Goal: Transaction & Acquisition: Book appointment/travel/reservation

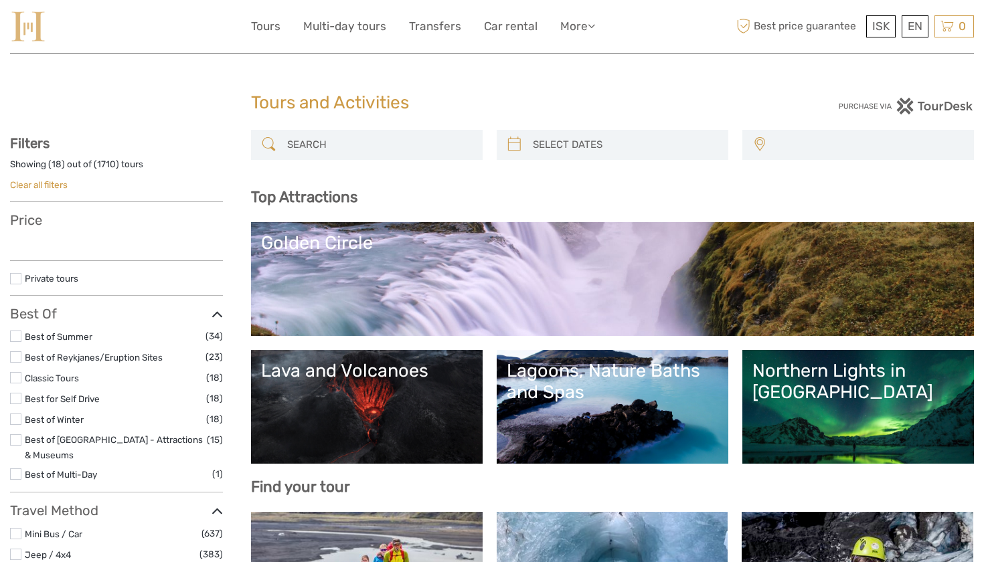
select select
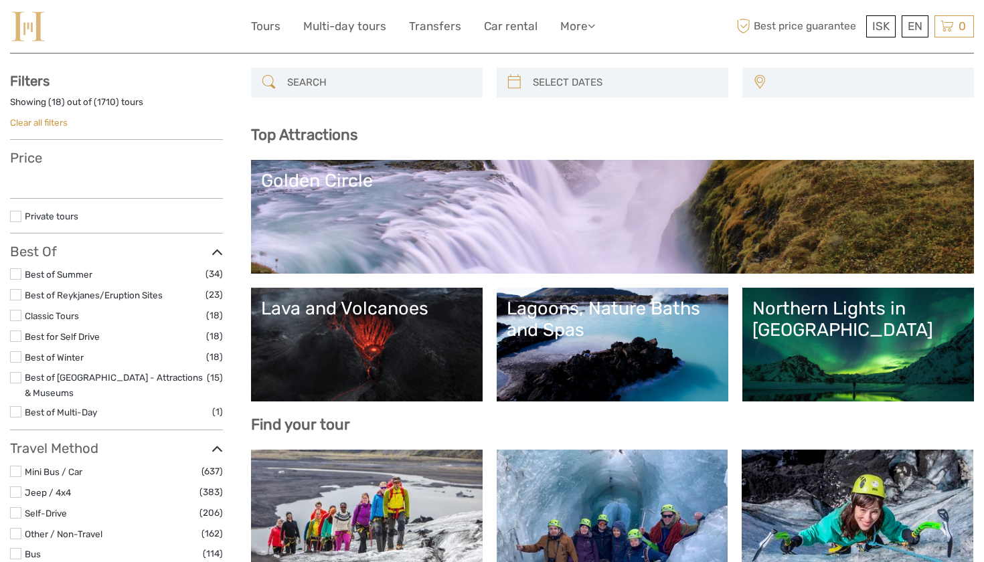
select select
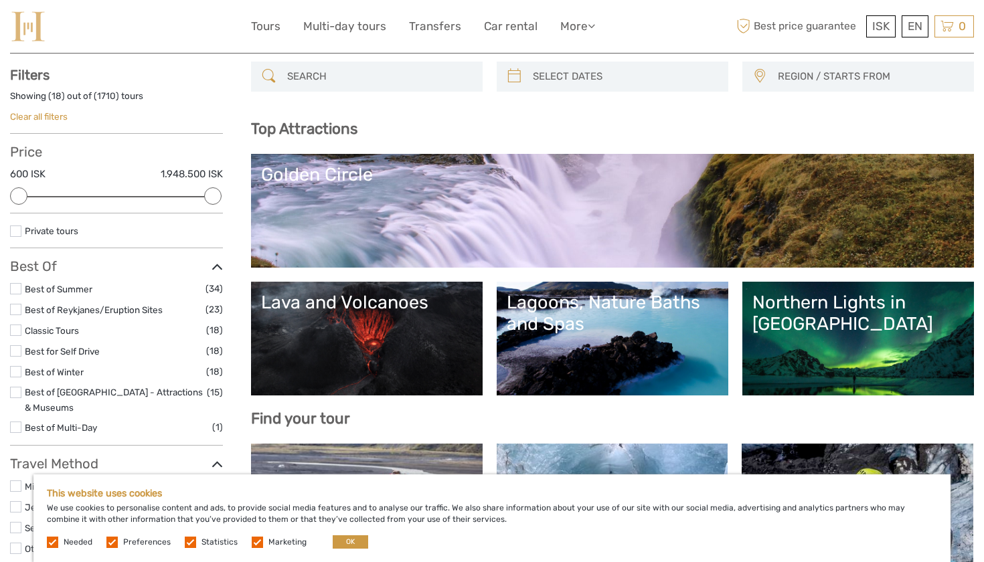
scroll to position [74, 0]
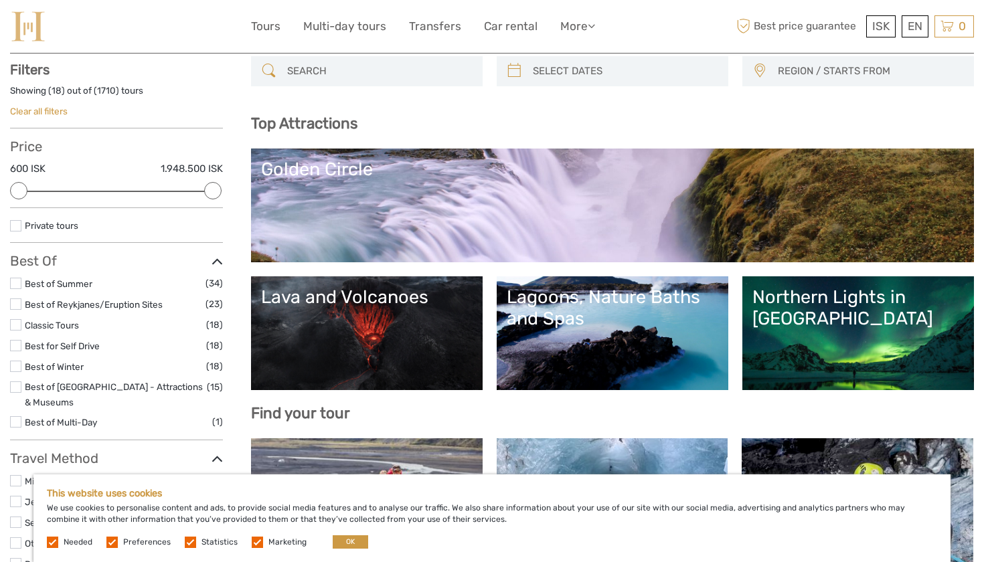
click at [335, 535] on div "This website uses cookies We use cookies to personalise content and ads, to pro…" at bounding box center [491, 518] width 917 height 88
click at [338, 544] on button "OK" at bounding box center [350, 541] width 35 height 13
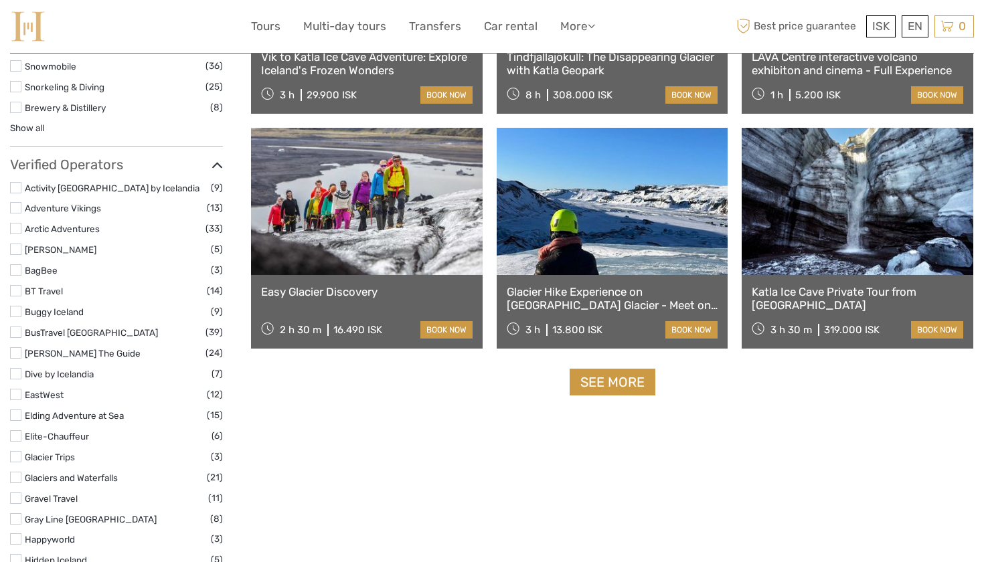
scroll to position [1766, 0]
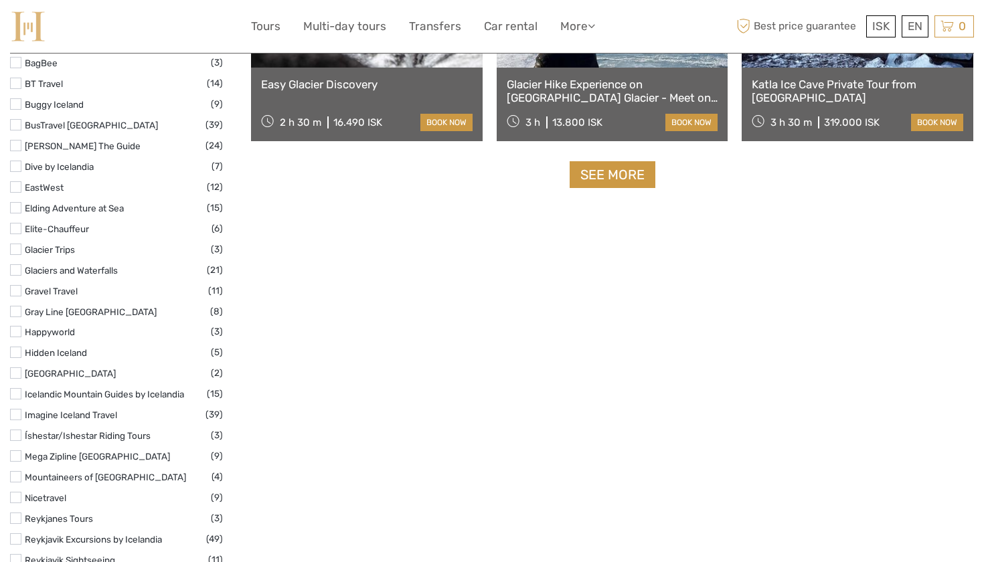
click at [598, 179] on link "See more" at bounding box center [612, 174] width 86 height 27
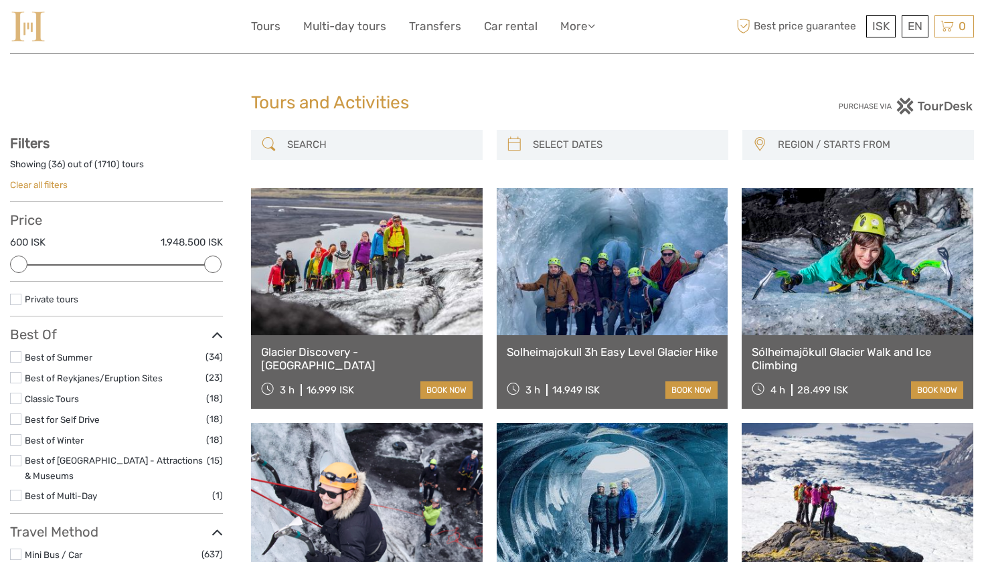
scroll to position [0, 0]
click at [367, 349] on link "Glacier Discovery - Sólheimajökull" at bounding box center [366, 358] width 211 height 27
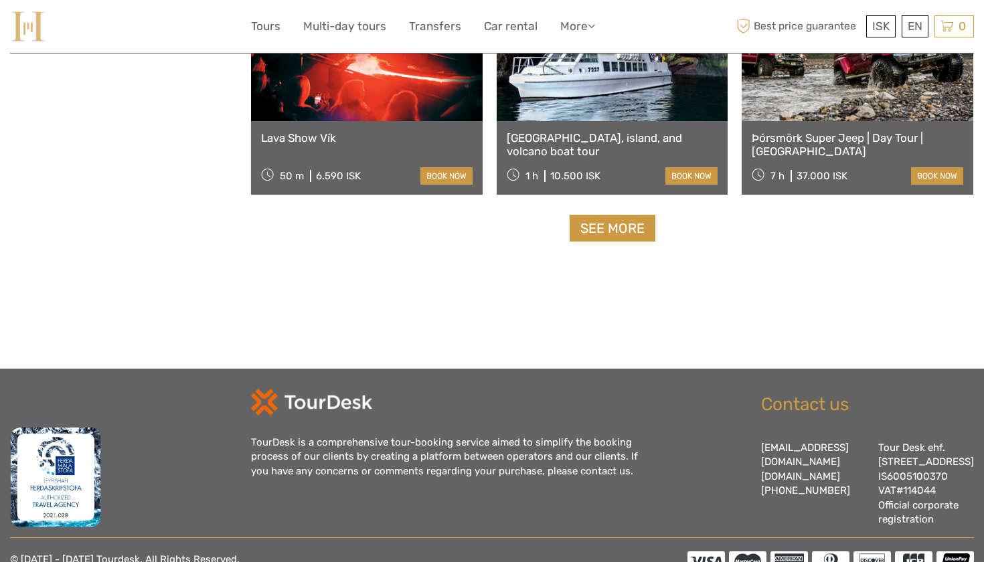
scroll to position [2799, 0]
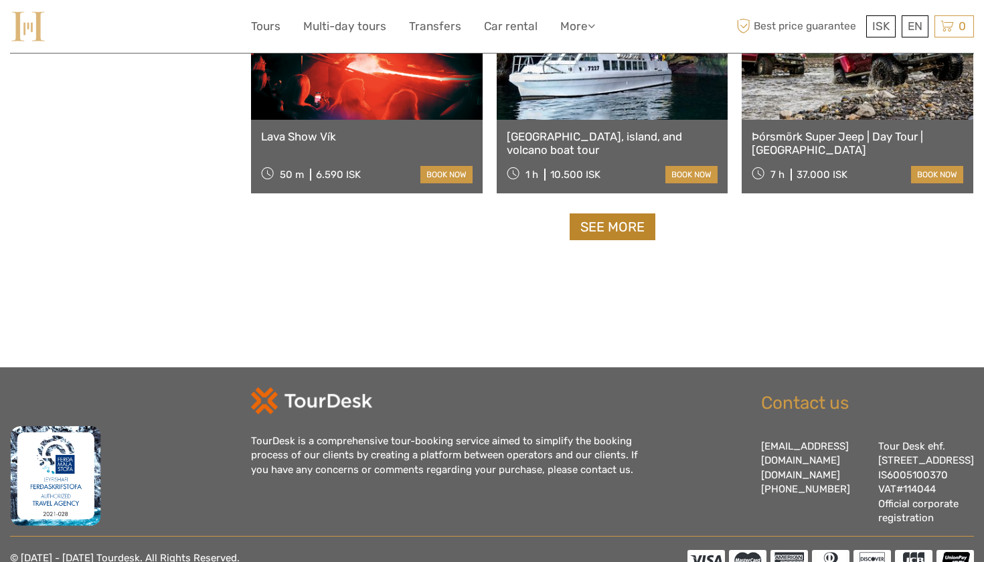
click at [604, 221] on link "See more" at bounding box center [612, 226] width 86 height 27
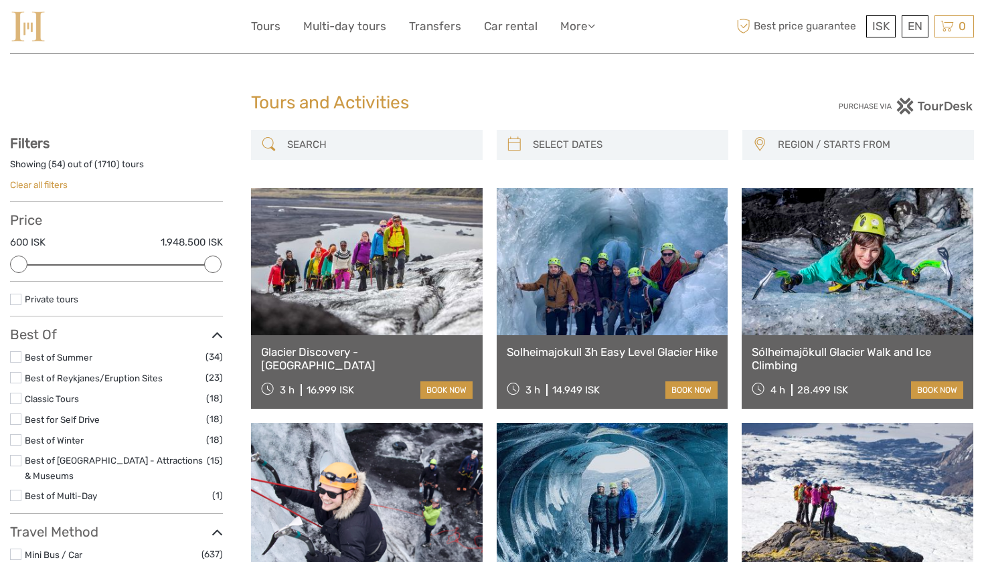
scroll to position [0, 0]
click at [492, 31] on link "Car rental" at bounding box center [511, 26] width 54 height 19
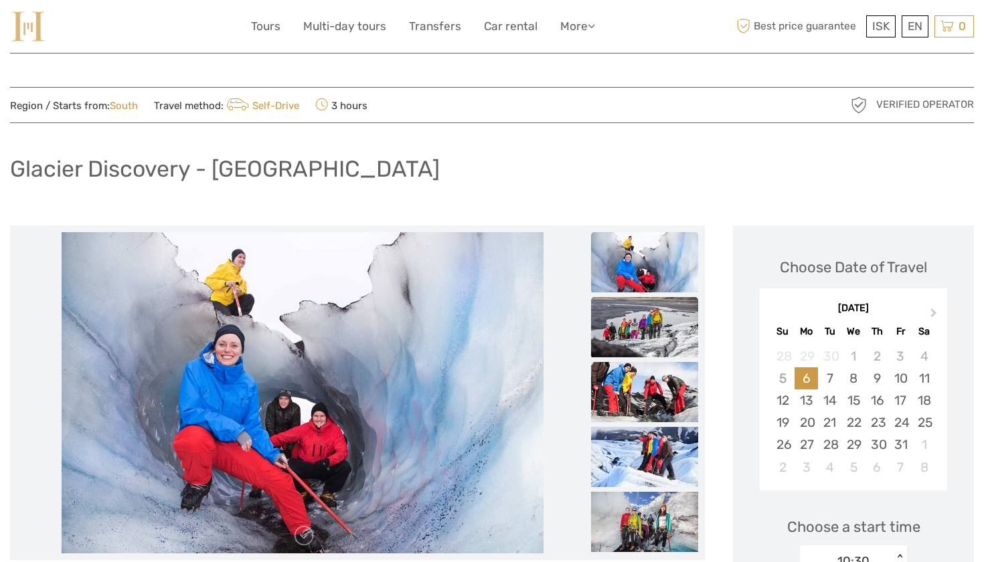
click at [666, 302] on img at bounding box center [644, 327] width 107 height 60
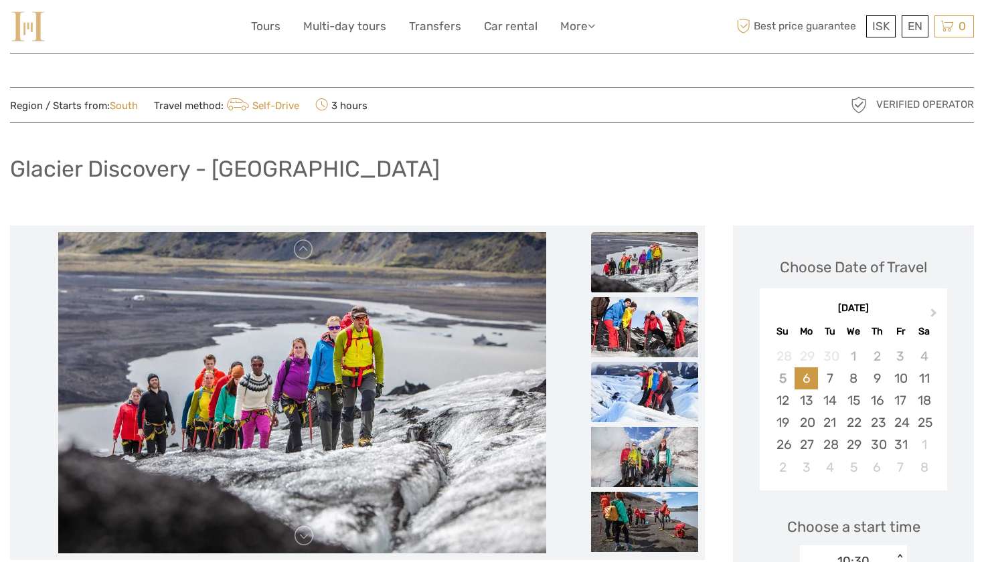
click at [649, 388] on img at bounding box center [644, 392] width 107 height 60
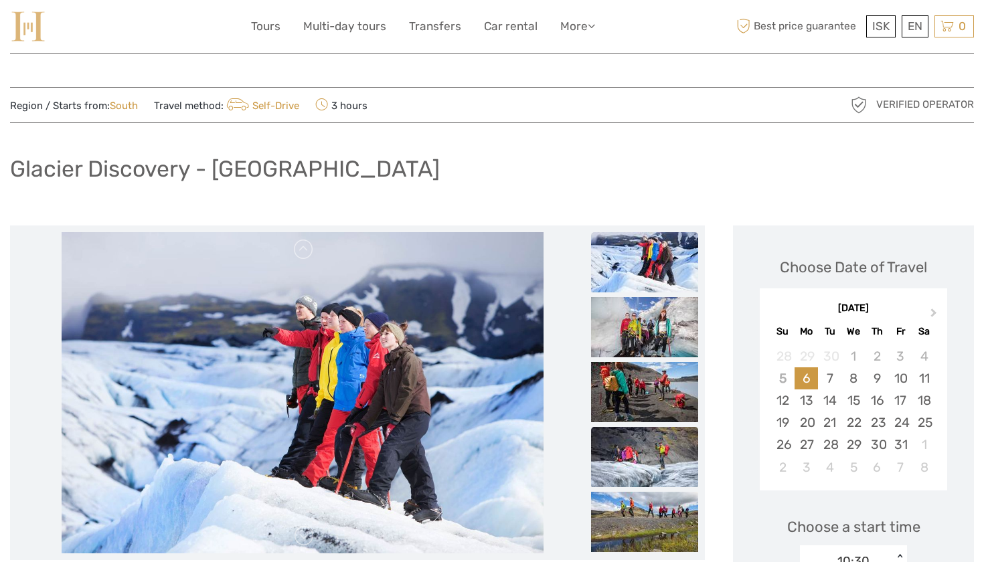
click at [646, 438] on img at bounding box center [644, 457] width 107 height 60
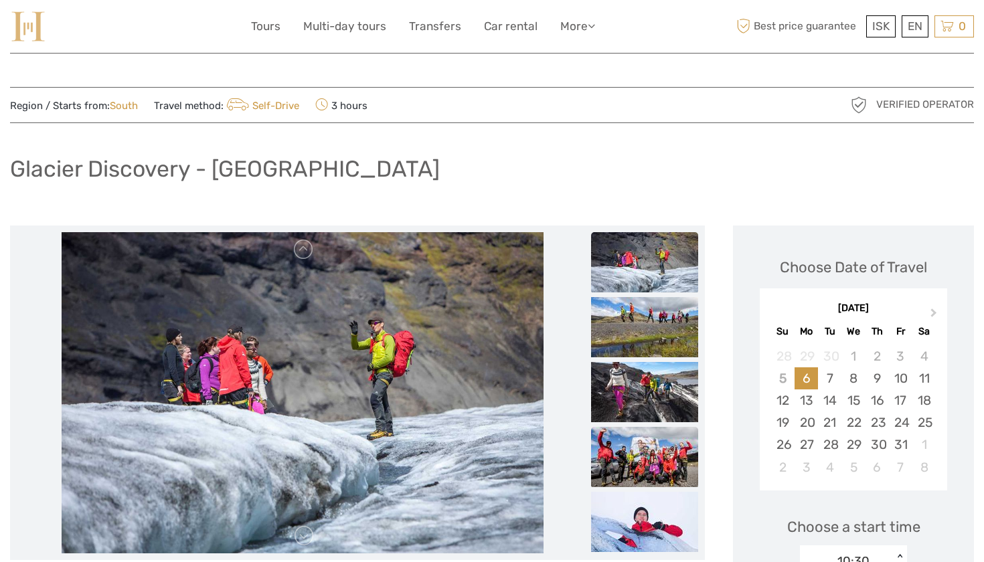
click at [649, 472] on img at bounding box center [644, 457] width 107 height 60
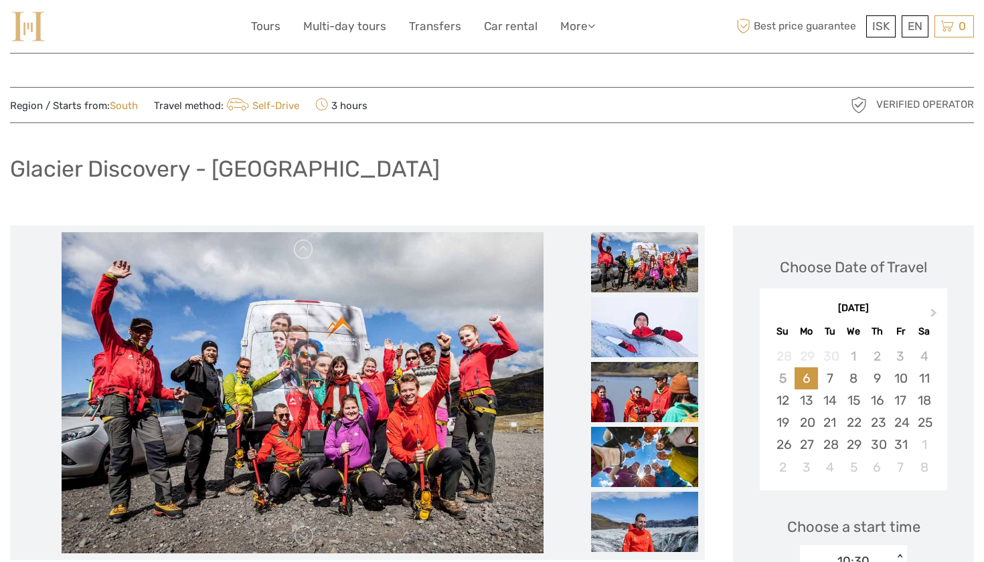
click at [649, 472] on img at bounding box center [644, 457] width 107 height 60
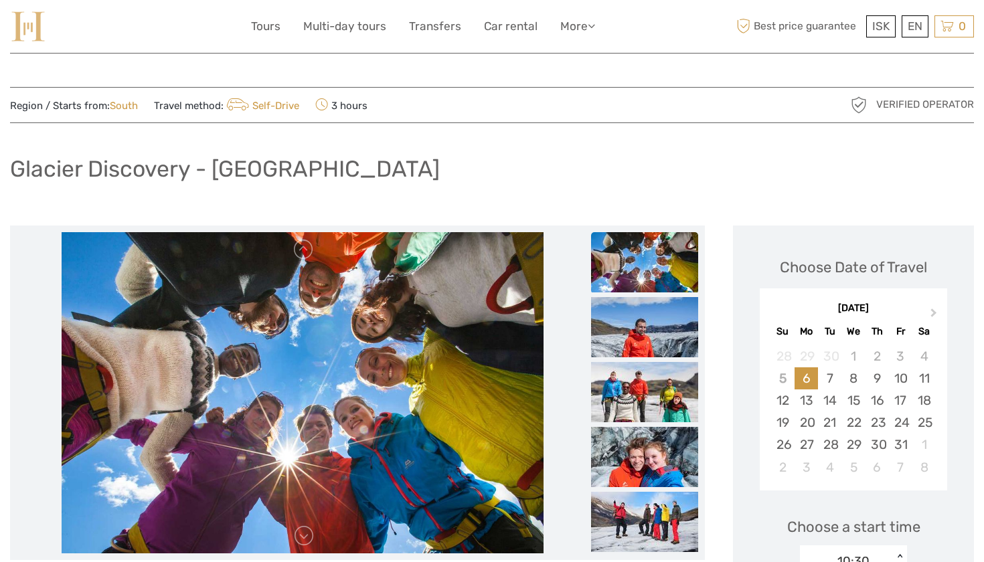
click at [649, 472] on img at bounding box center [644, 457] width 107 height 60
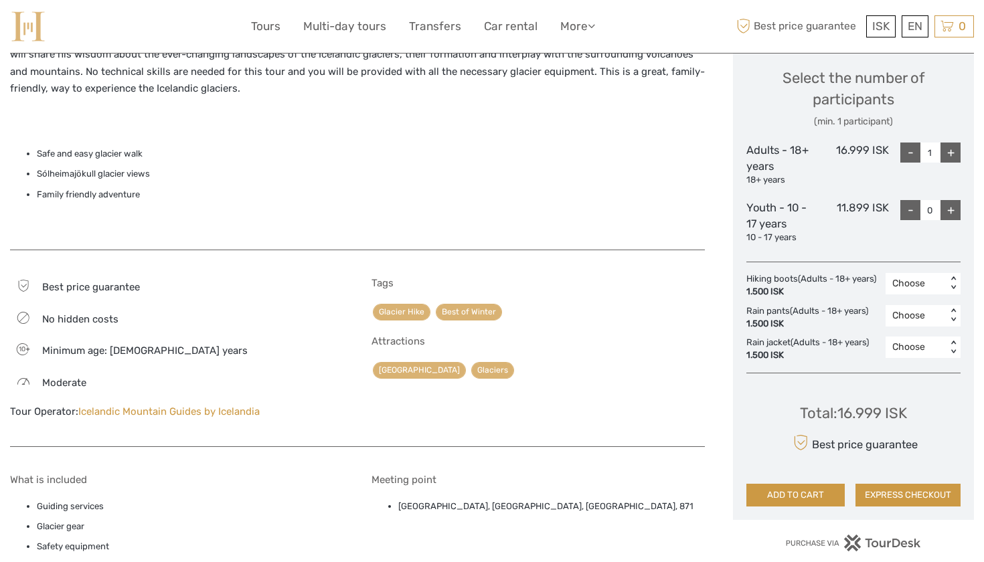
scroll to position [482, 0]
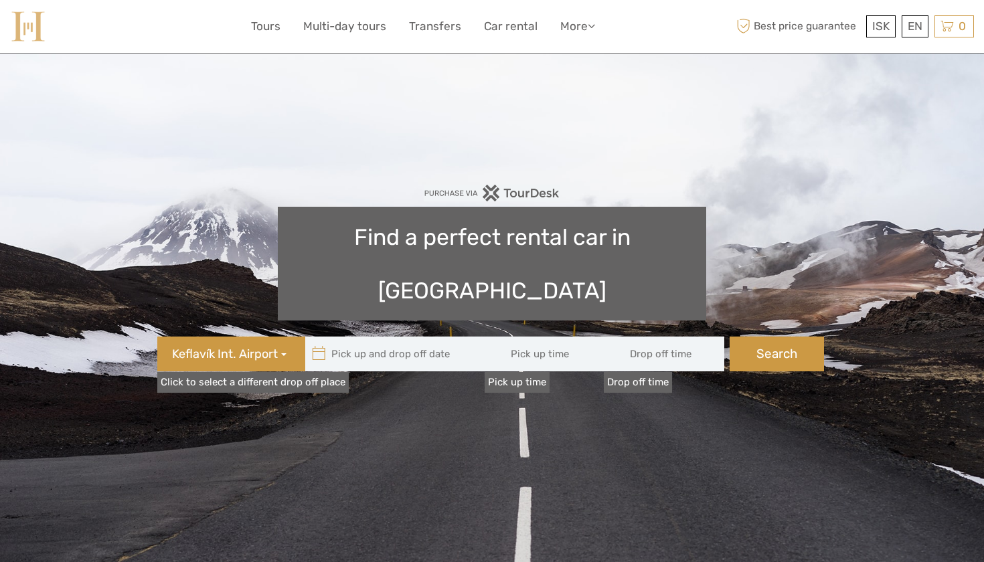
type input "08:00"
click at [261, 346] on span "Keflavík Int. Airport" at bounding box center [225, 354] width 106 height 17
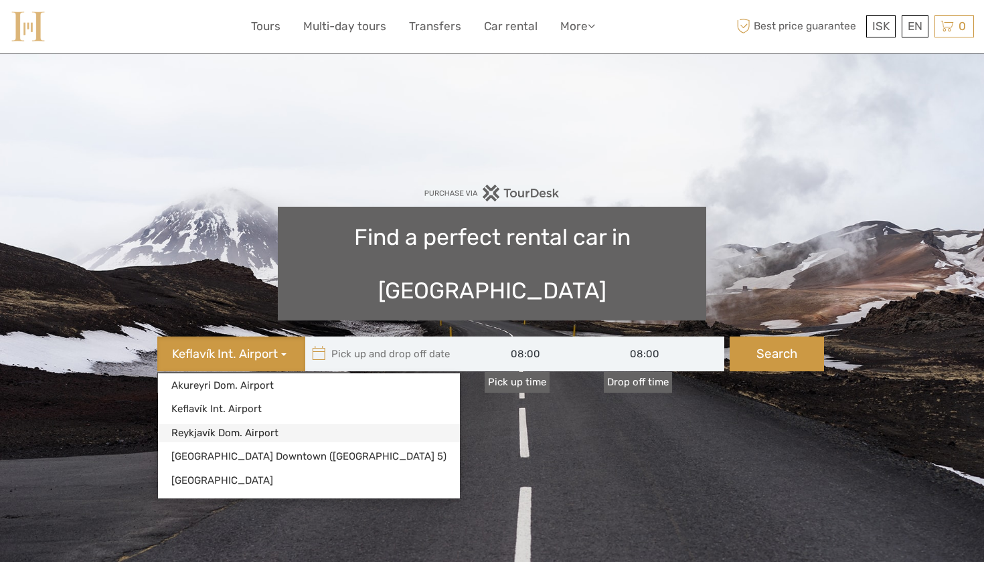
click at [250, 424] on link "Reykjavík Dom. Airport" at bounding box center [309, 433] width 302 height 18
type input "06/10/2025"
type input "07/10/2025"
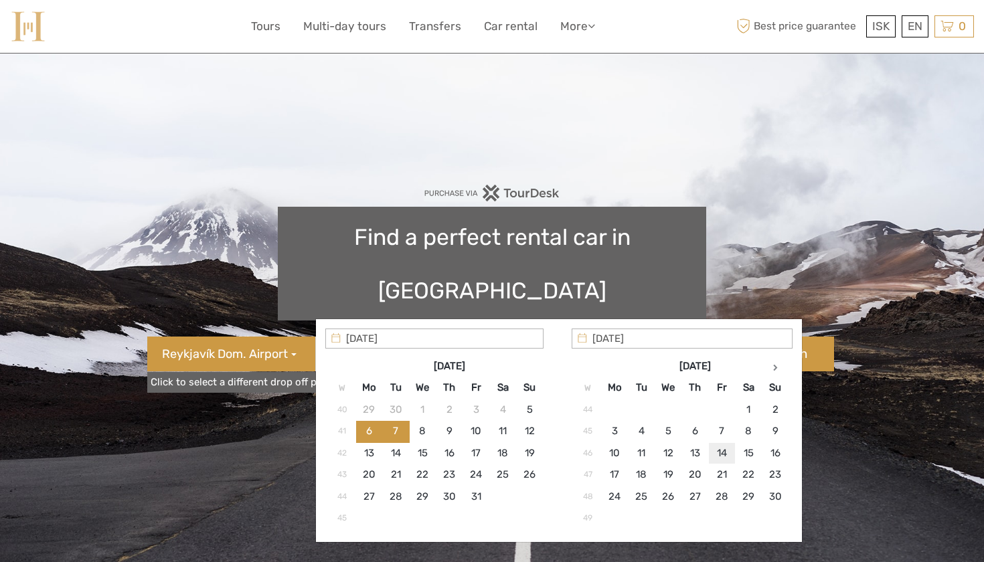
type input "14/11/2025"
type input "13/11/2025"
type input "16/11/2025"
type input "13/11/2025 - 16/11/2025"
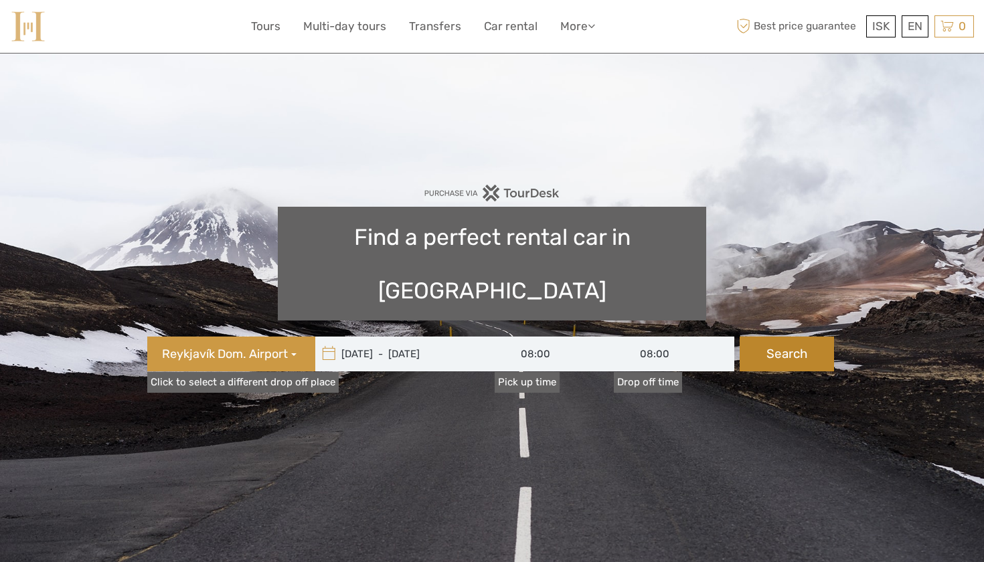
click at [779, 337] on button "Search" at bounding box center [786, 354] width 94 height 35
type input "13/11/2025 - 16/11/2025"
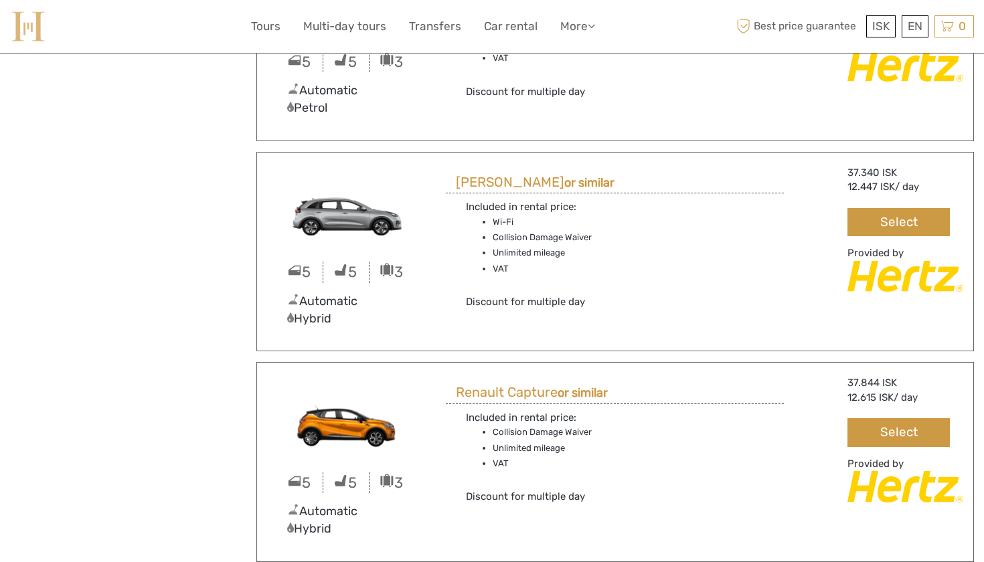
scroll to position [2574, 0]
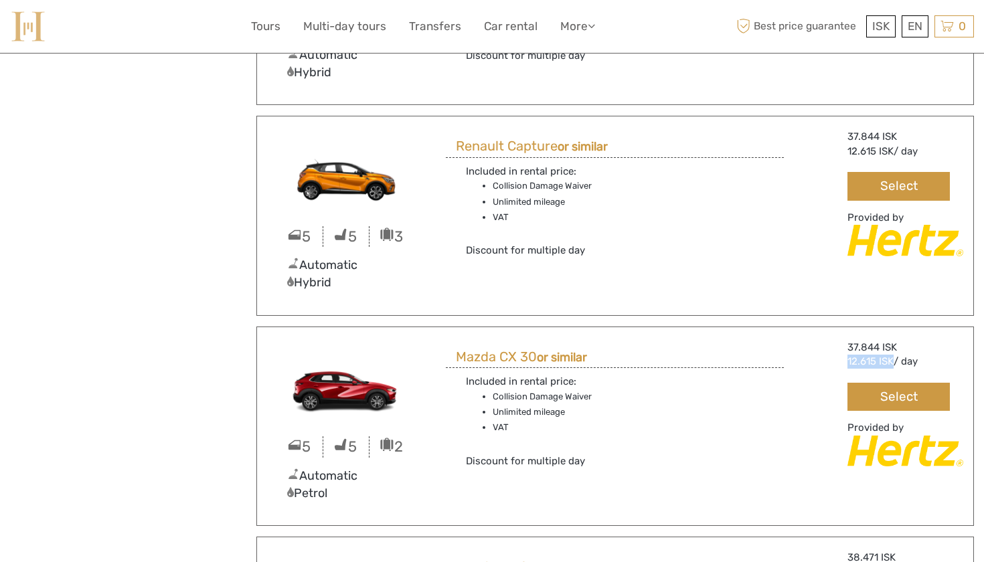
drag, startPoint x: 848, startPoint y: 349, endPoint x: 894, endPoint y: 345, distance: 46.3
click at [894, 355] on div "12.615 ISK / day" at bounding box center [898, 362] width 102 height 14
copy span "12.615 ISK"
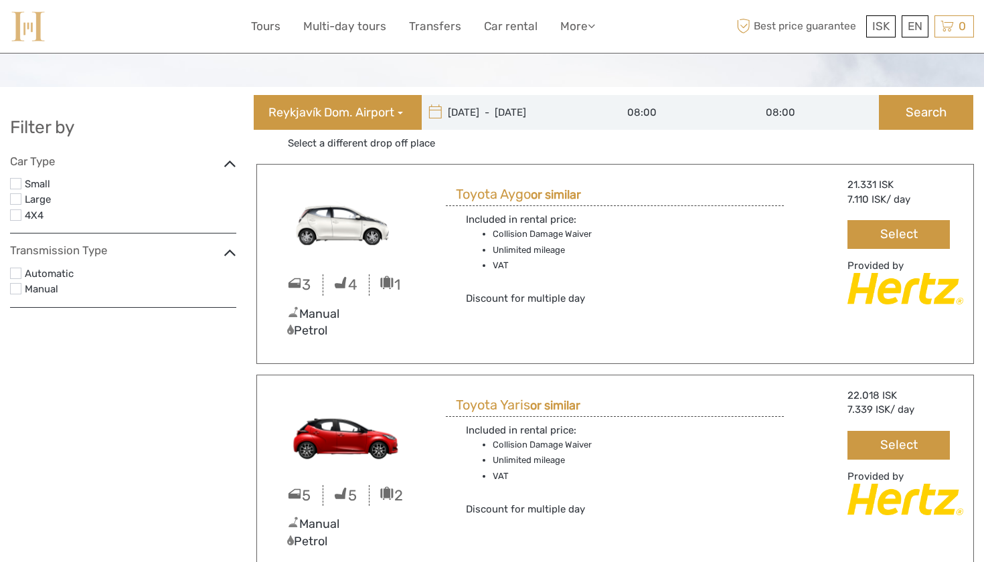
scroll to position [0, 0]
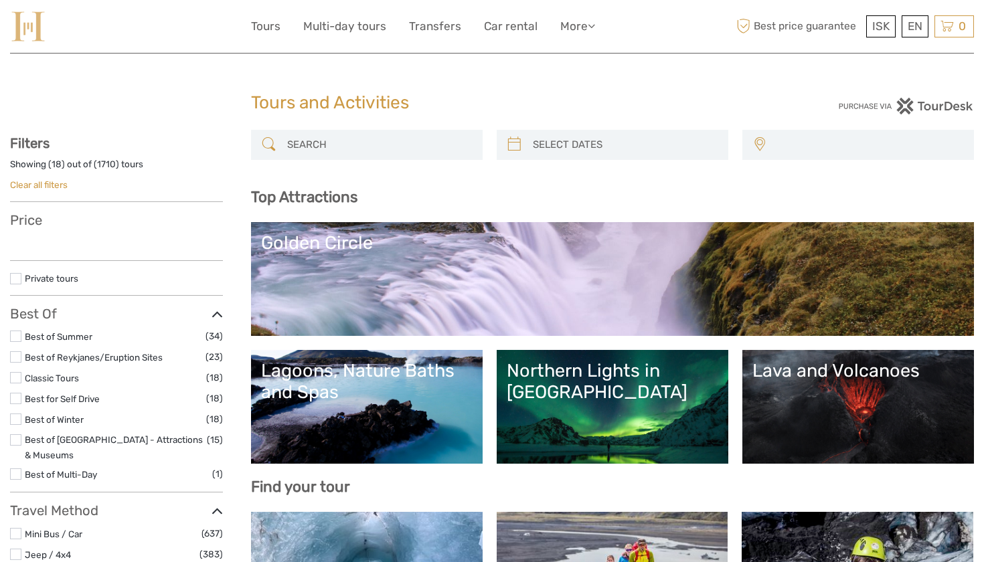
select select
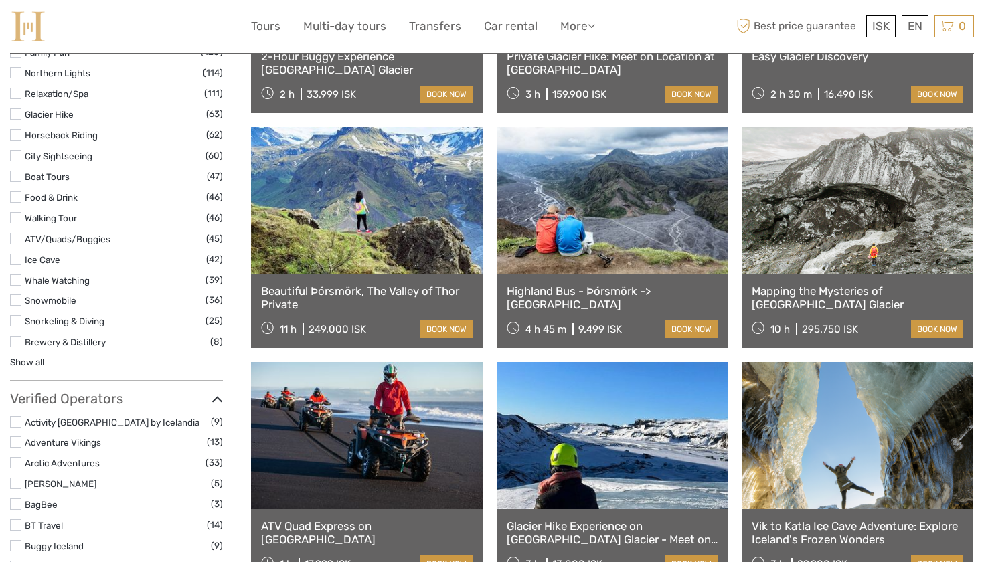
scroll to position [1476, 0]
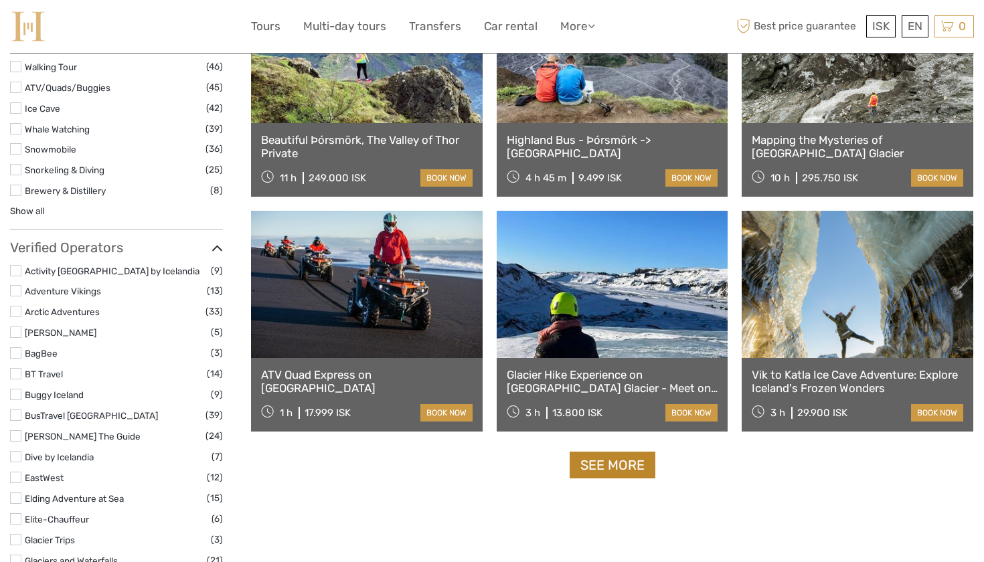
click at [619, 468] on link "See more" at bounding box center [612, 465] width 86 height 27
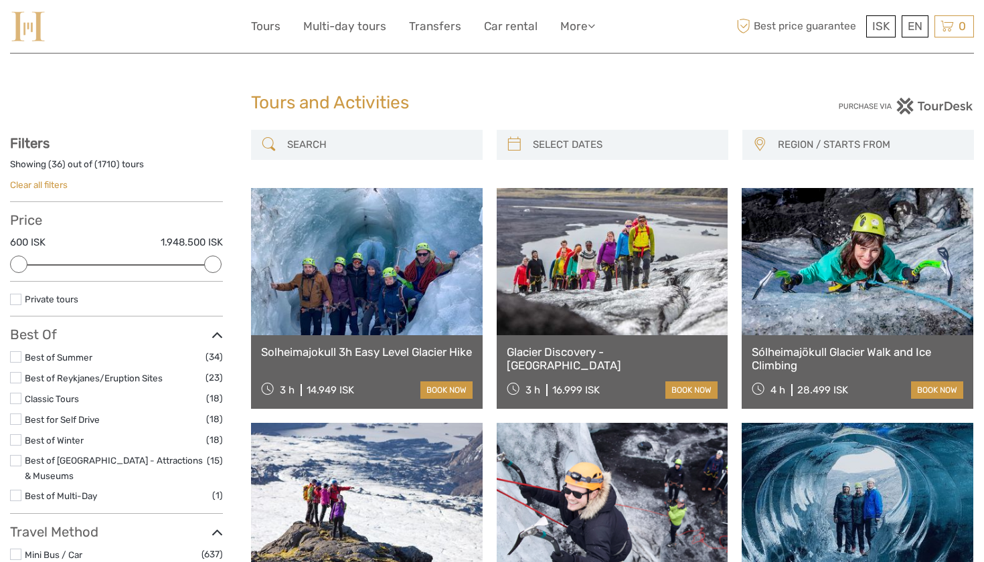
scroll to position [0, 0]
click at [398, 356] on link "Solheimajokull 3h Easy Level Glacier Hike" at bounding box center [366, 351] width 211 height 13
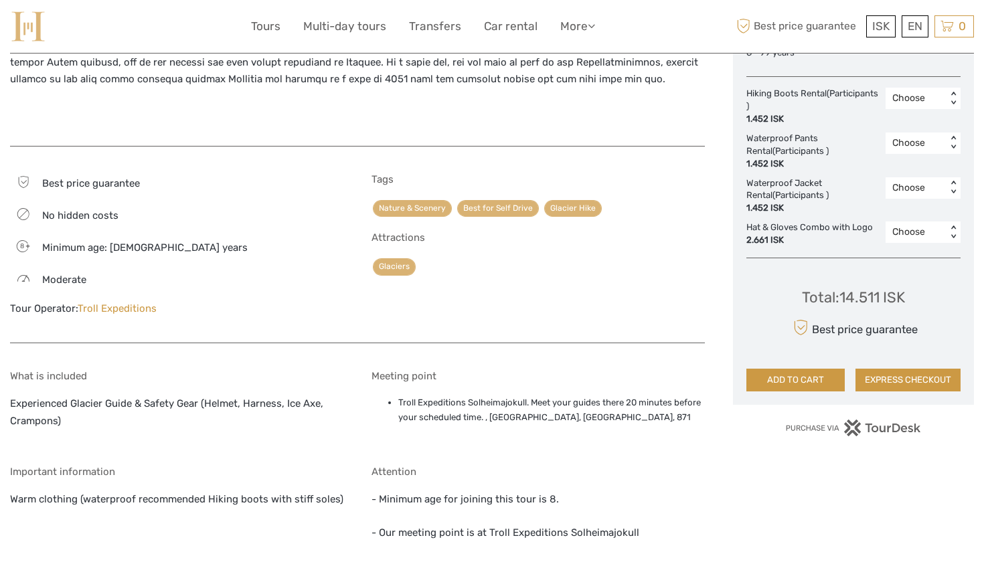
scroll to position [722, 0]
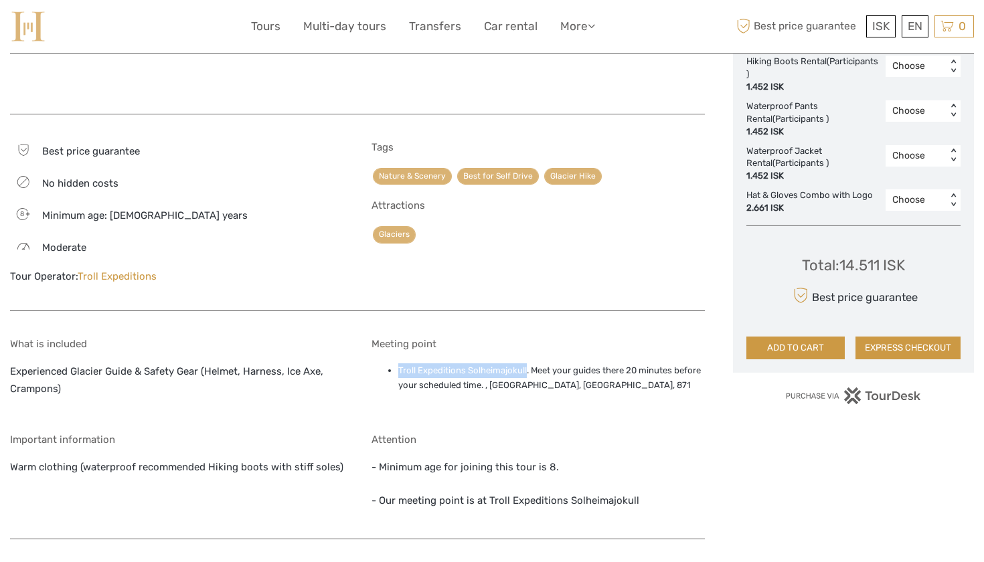
drag, startPoint x: 400, startPoint y: 362, endPoint x: 527, endPoint y: 365, distance: 127.2
click at [527, 365] on li "Troll Expeditions Solheimajokull. Meet your guides there 20 minutes before your…" at bounding box center [551, 378] width 306 height 30
copy li "Troll Expeditions Solheimajokull"
click at [496, 1] on div "ISK ISK € $ £ EN English Español Deutsch Tours Multi-day tours Transfers Car re…" at bounding box center [492, 26] width 964 height 53
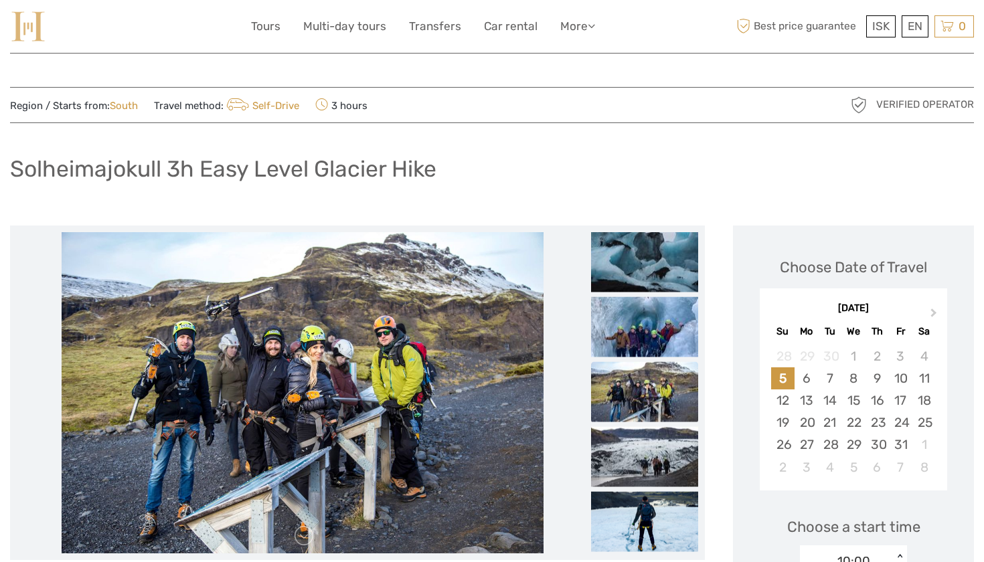
scroll to position [0, 0]
